Goal: Book appointment/travel/reservation

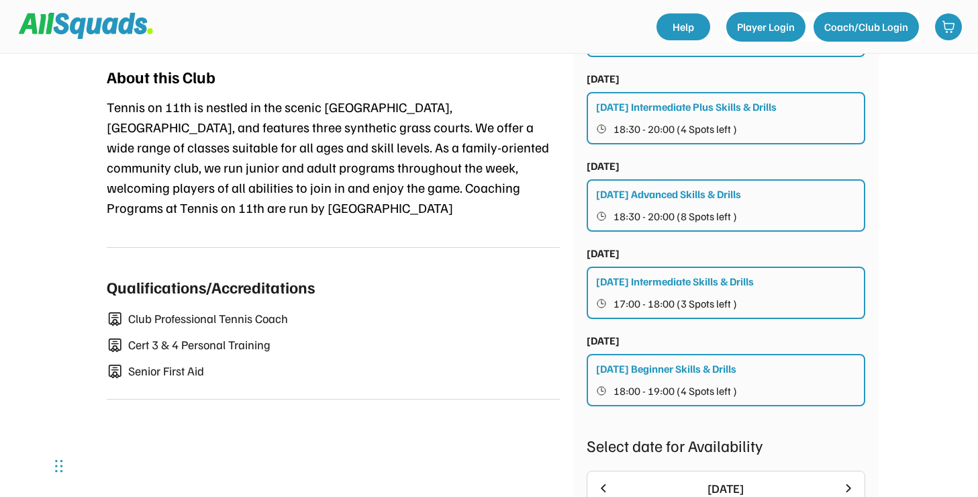
scroll to position [609, 0]
click at [649, 377] on div "Thursday Beginner Skills & Drills 18:00 - 19:00 (4 Spots left )" at bounding box center [725, 379] width 278 height 52
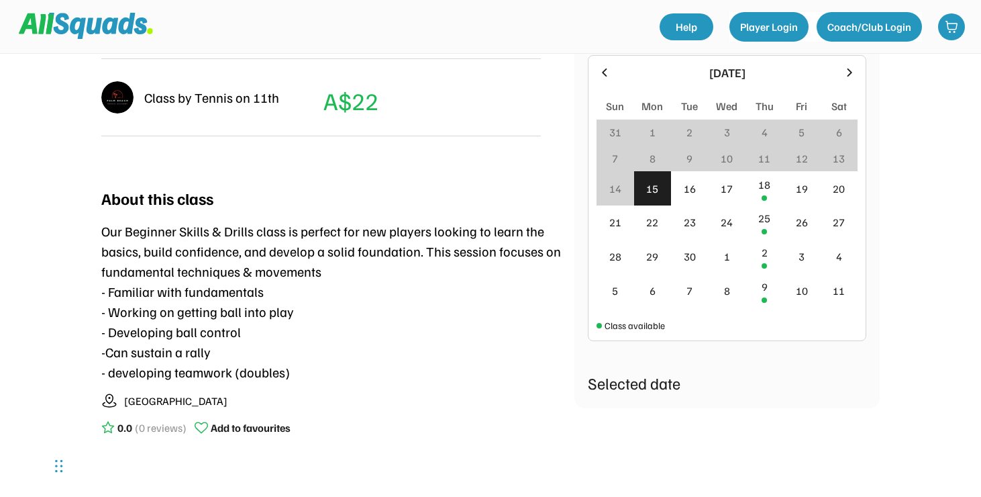
scroll to position [113, 0]
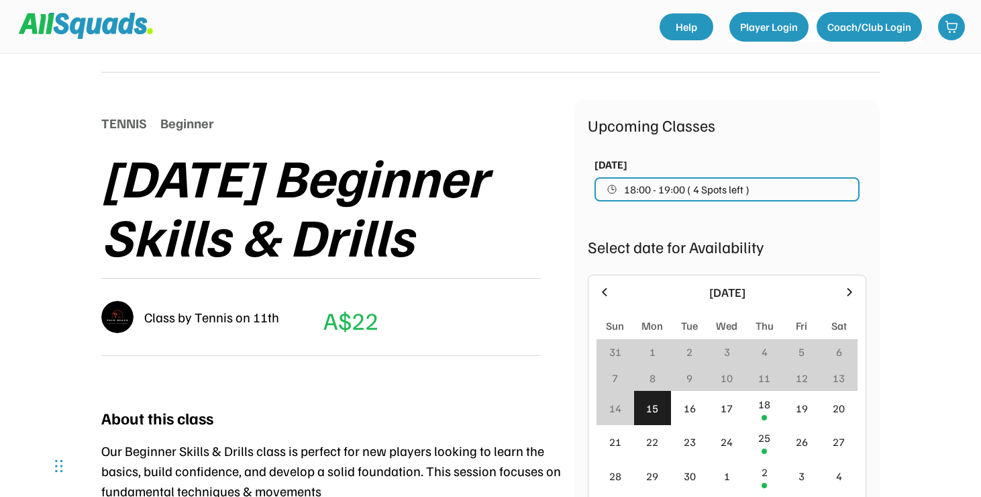
click at [684, 189] on span "18:00 - 19:00 ( 4 Spots left )" at bounding box center [686, 189] width 125 height 11
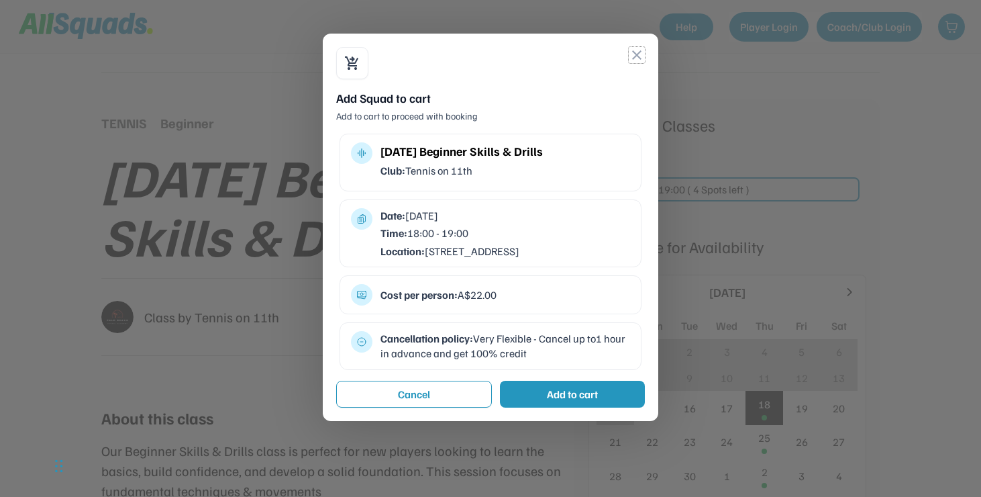
click at [635, 56] on button "close" at bounding box center [637, 55] width 16 height 16
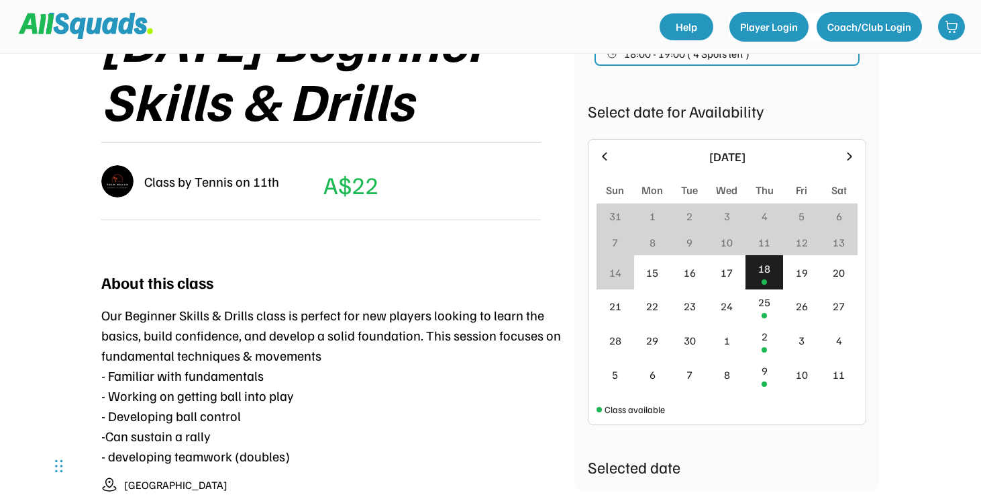
scroll to position [251, 0]
